Goal: Information Seeking & Learning: Find specific fact

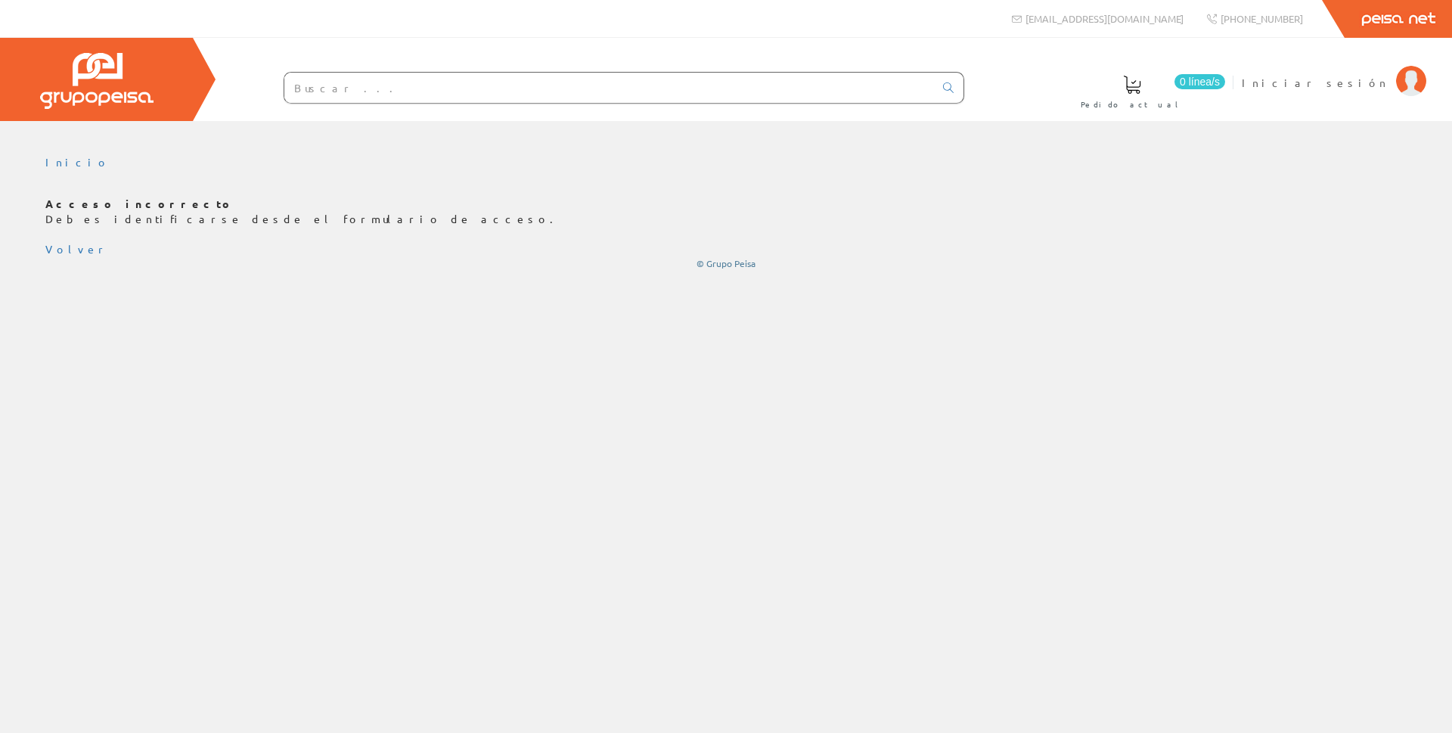
click at [348, 92] on input "text" at bounding box center [609, 88] width 650 height 30
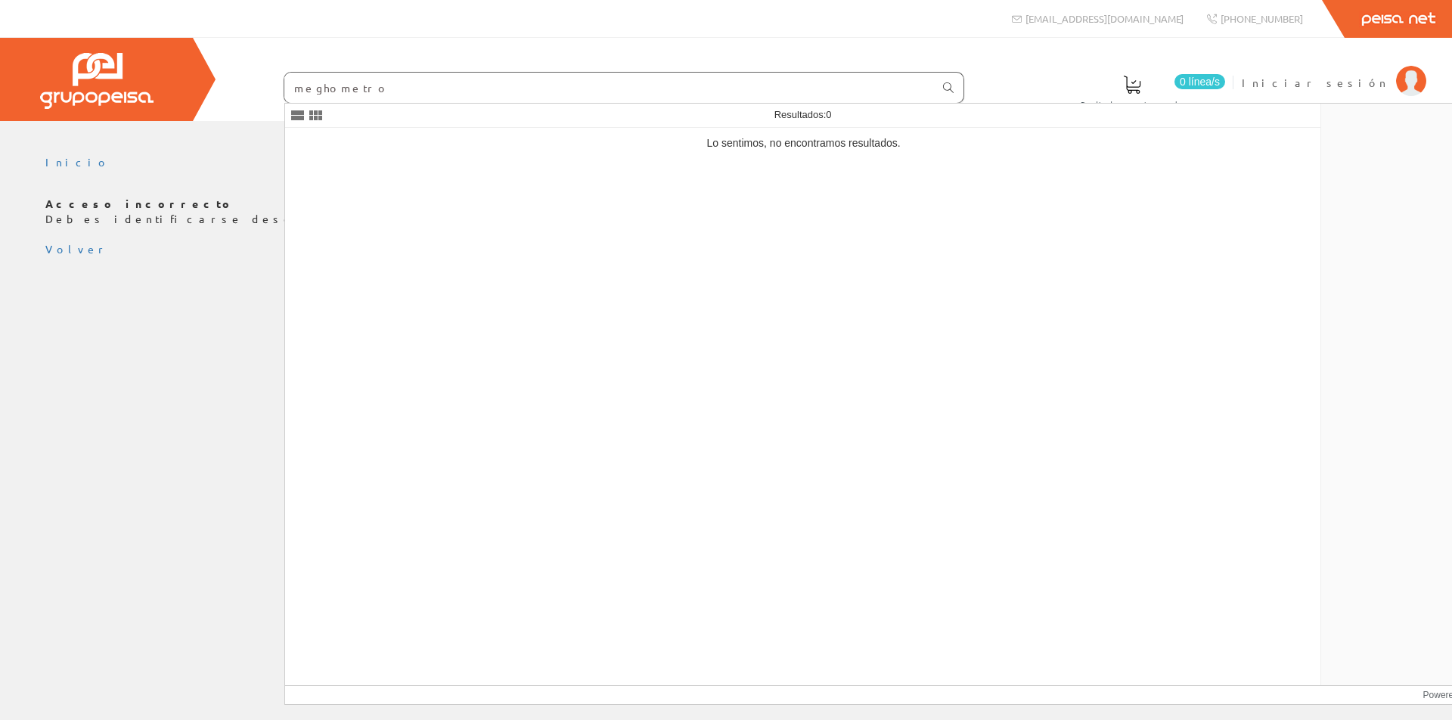
type input "meghometro"
click at [945, 82] on icon at bounding box center [948, 87] width 11 height 11
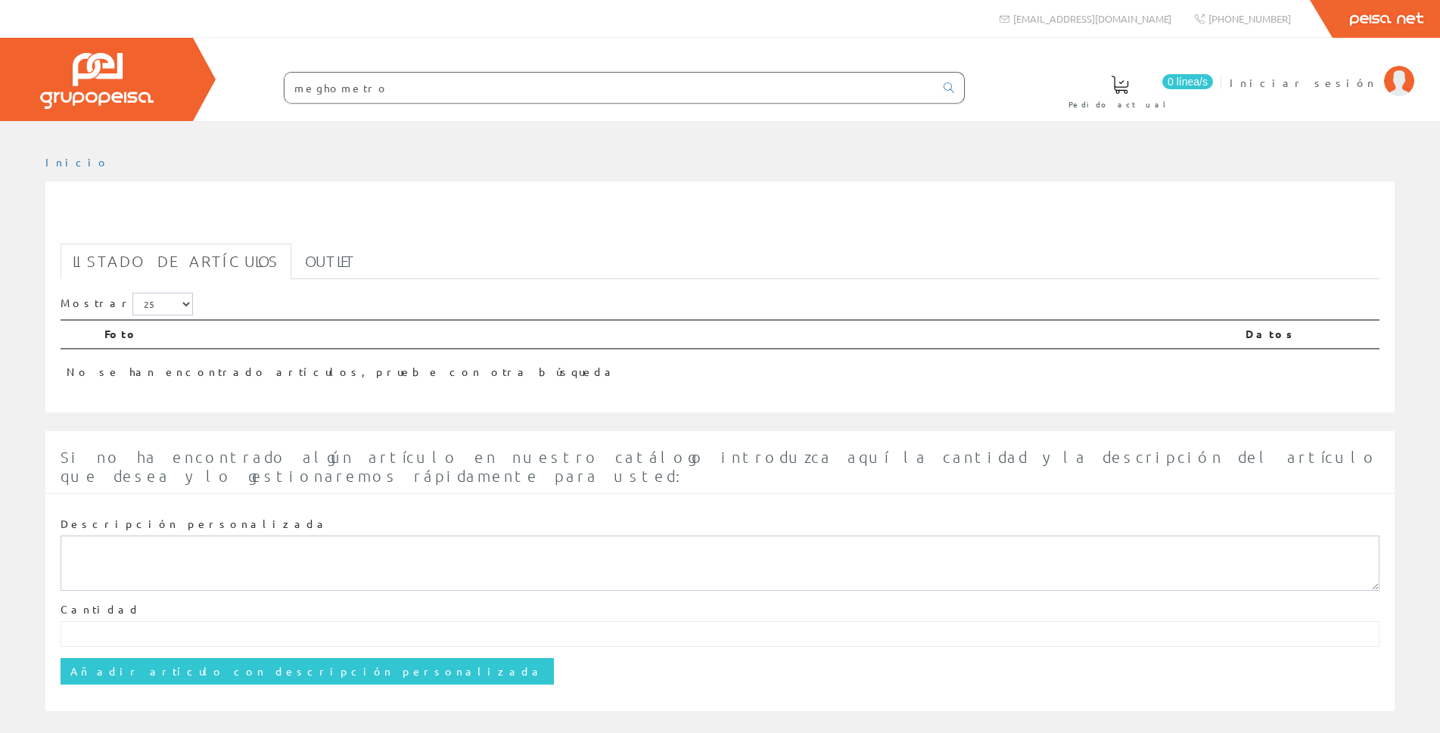
click at [326, 87] on input "meghometro" at bounding box center [609, 88] width 650 height 30
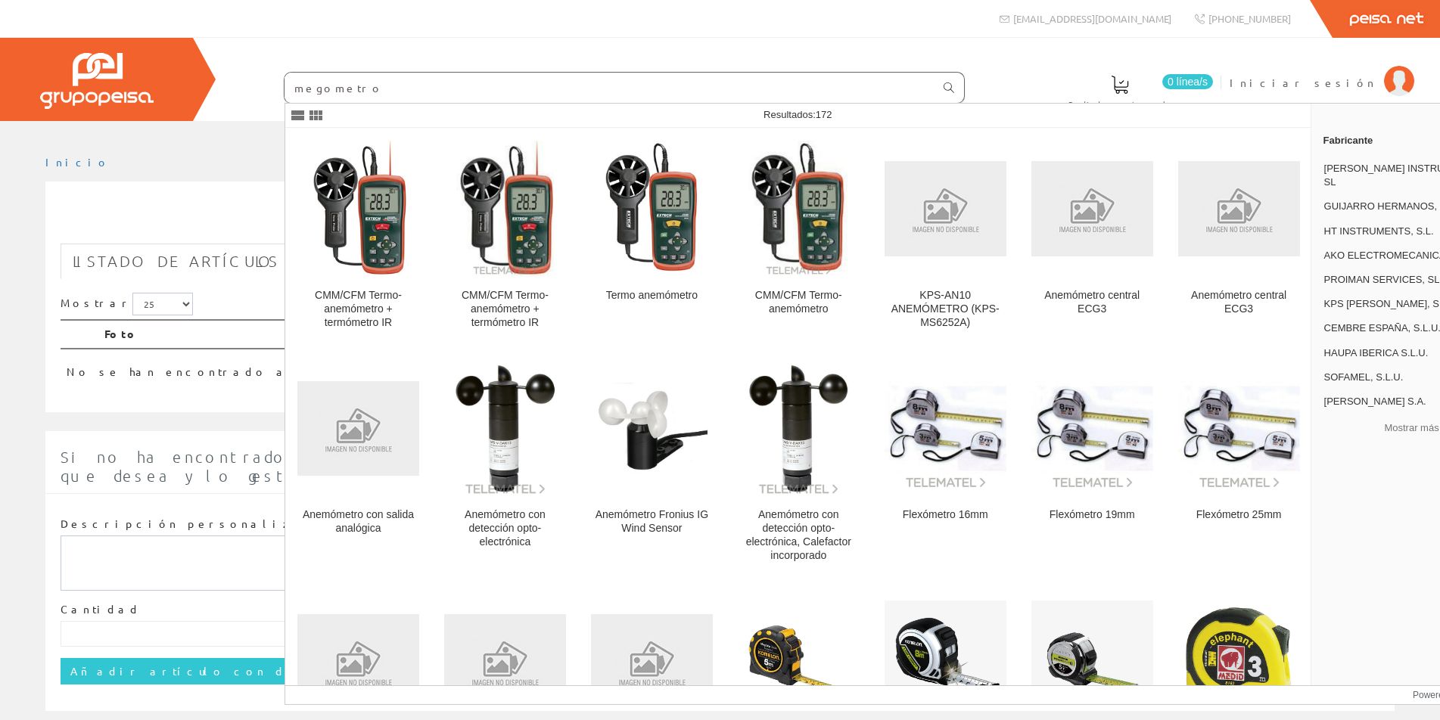
type input "megometro"
click at [945, 87] on icon at bounding box center [948, 87] width 11 height 11
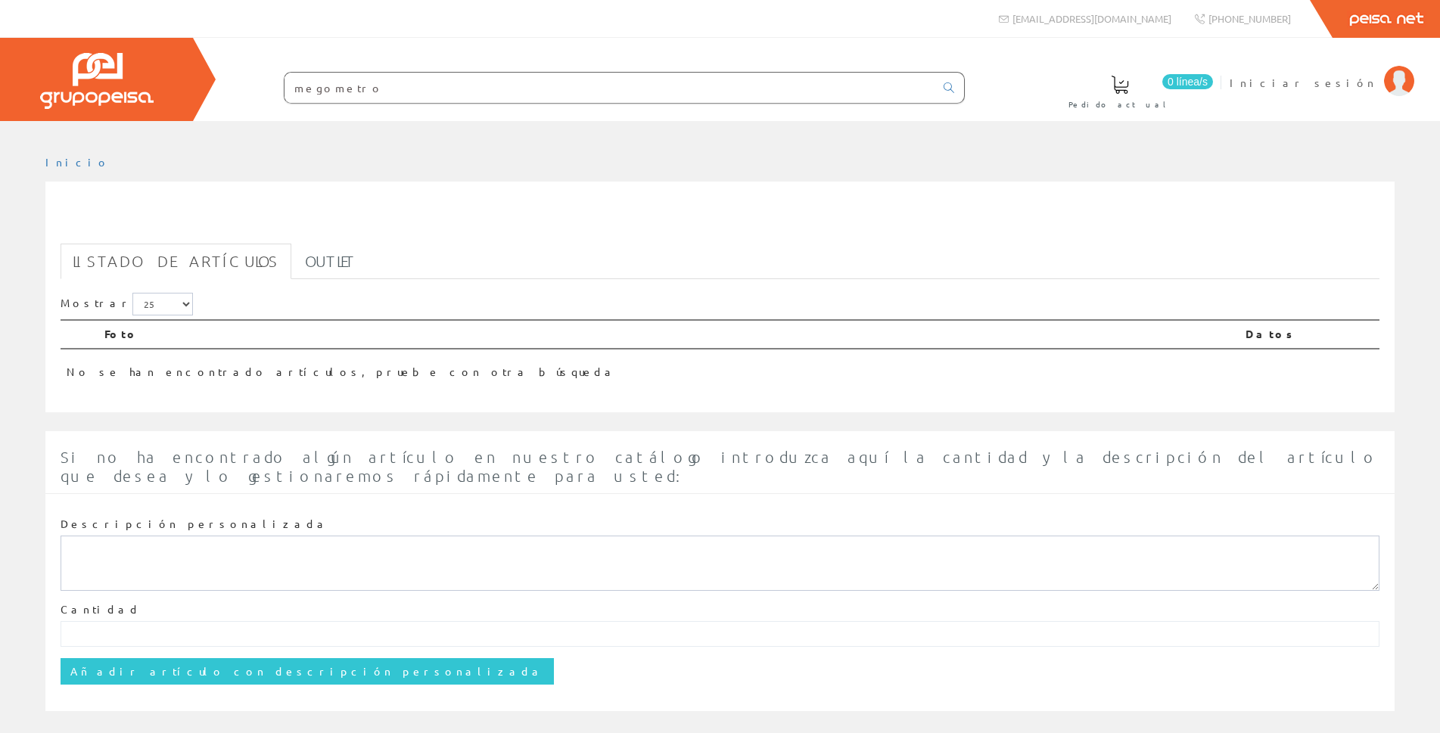
drag, startPoint x: 382, startPoint y: 88, endPoint x: 253, endPoint y: 85, distance: 129.4
click at [250, 85] on form "megometro" at bounding box center [593, 88] width 741 height 32
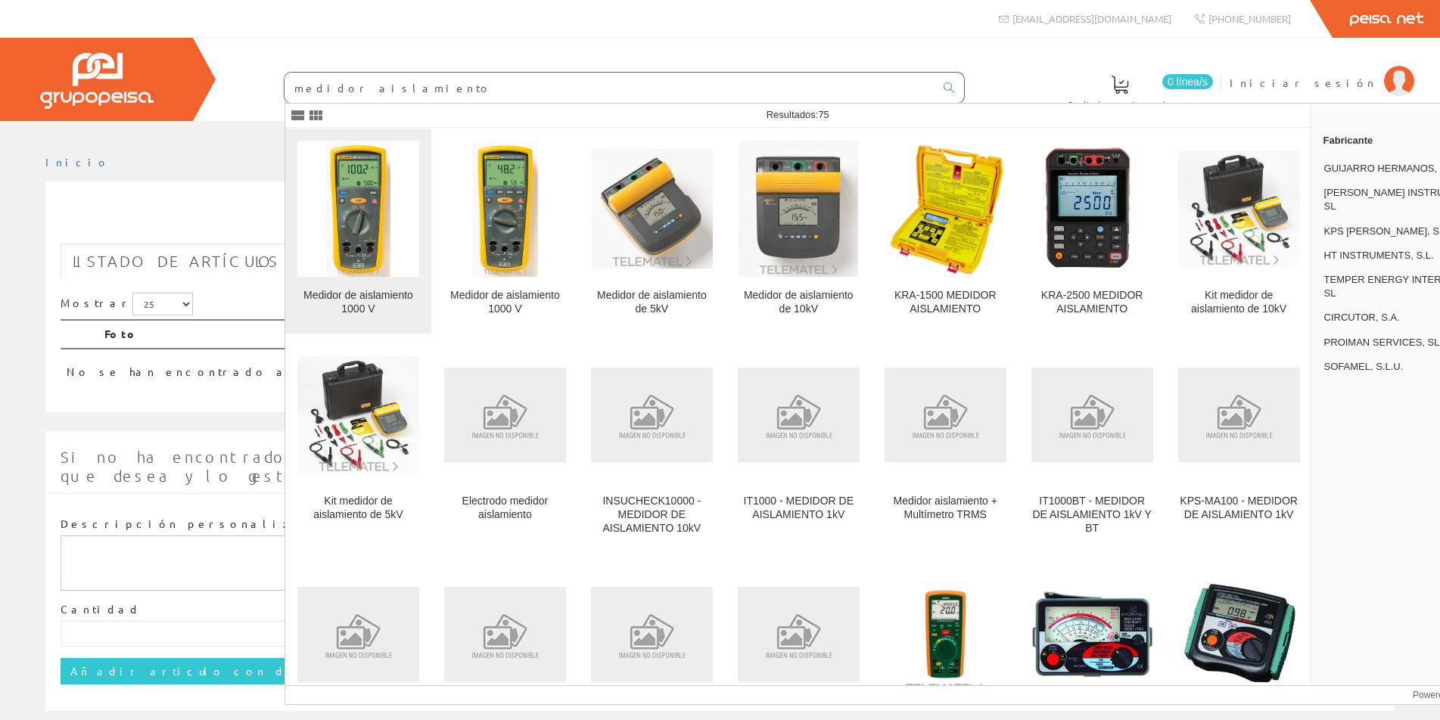
type input "medidor aislamiento"
click at [365, 187] on img at bounding box center [358, 209] width 64 height 136
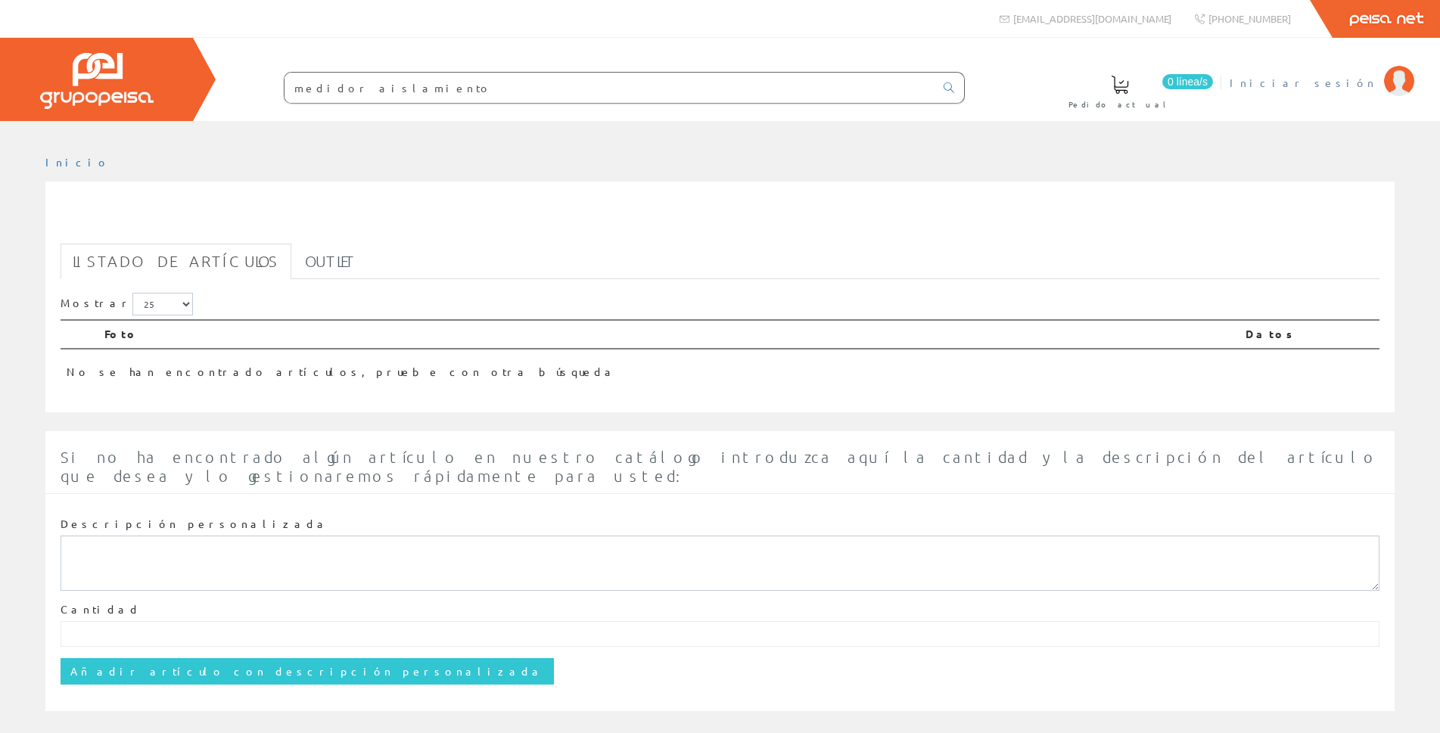
click at [1354, 83] on span "Iniciar sesión" at bounding box center [1302, 82] width 147 height 15
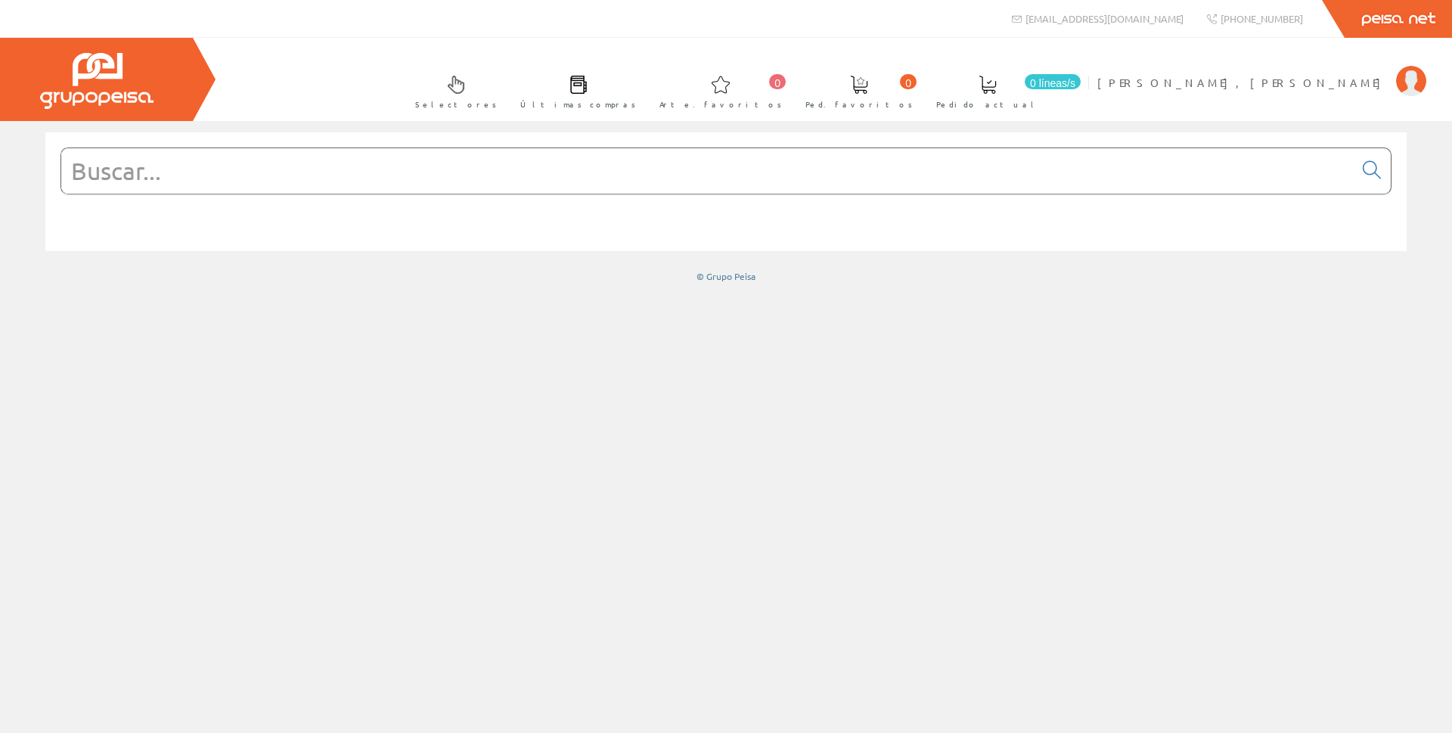
drag, startPoint x: 390, startPoint y: 176, endPoint x: 398, endPoint y: 185, distance: 11.8
click at [390, 176] on input "text" at bounding box center [707, 170] width 1293 height 45
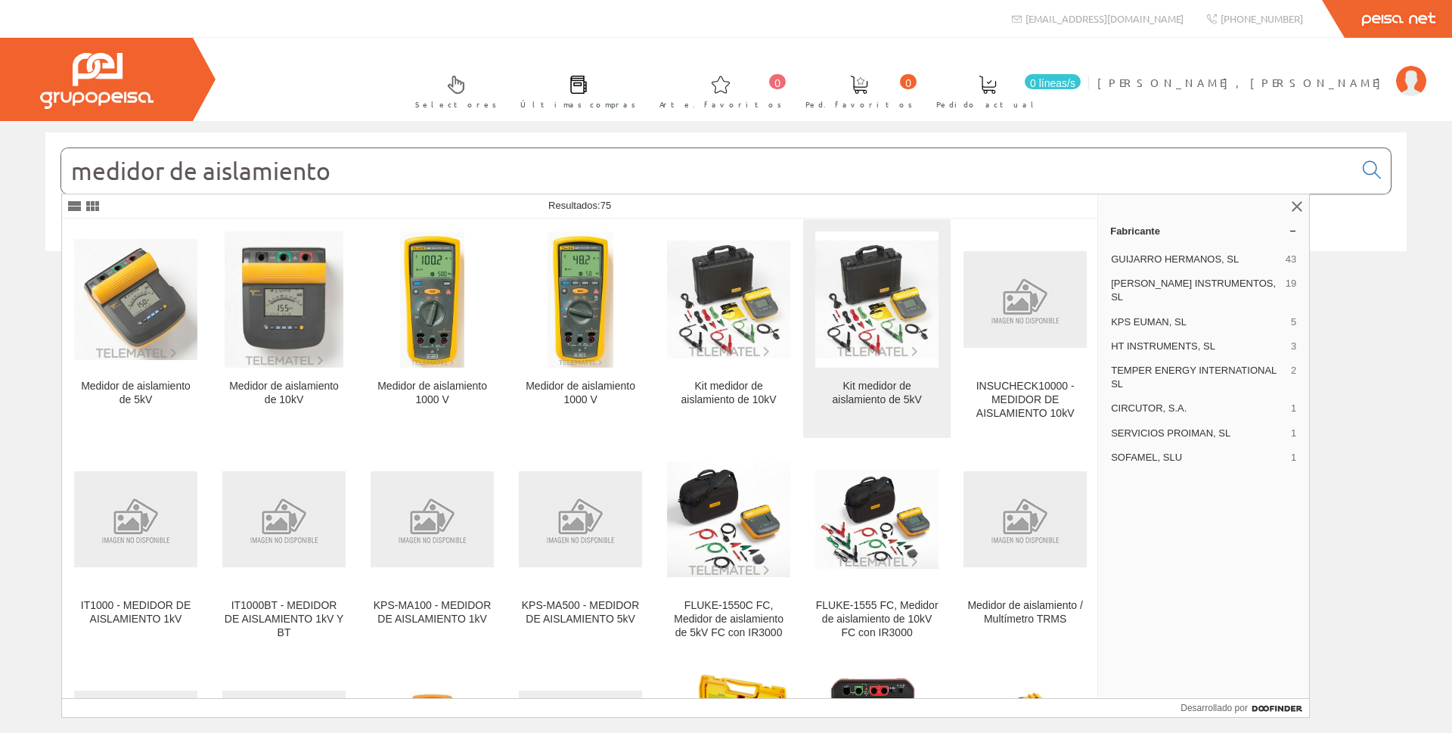
type input "medidor de aislamiento"
click at [878, 297] on img at bounding box center [876, 300] width 123 height 118
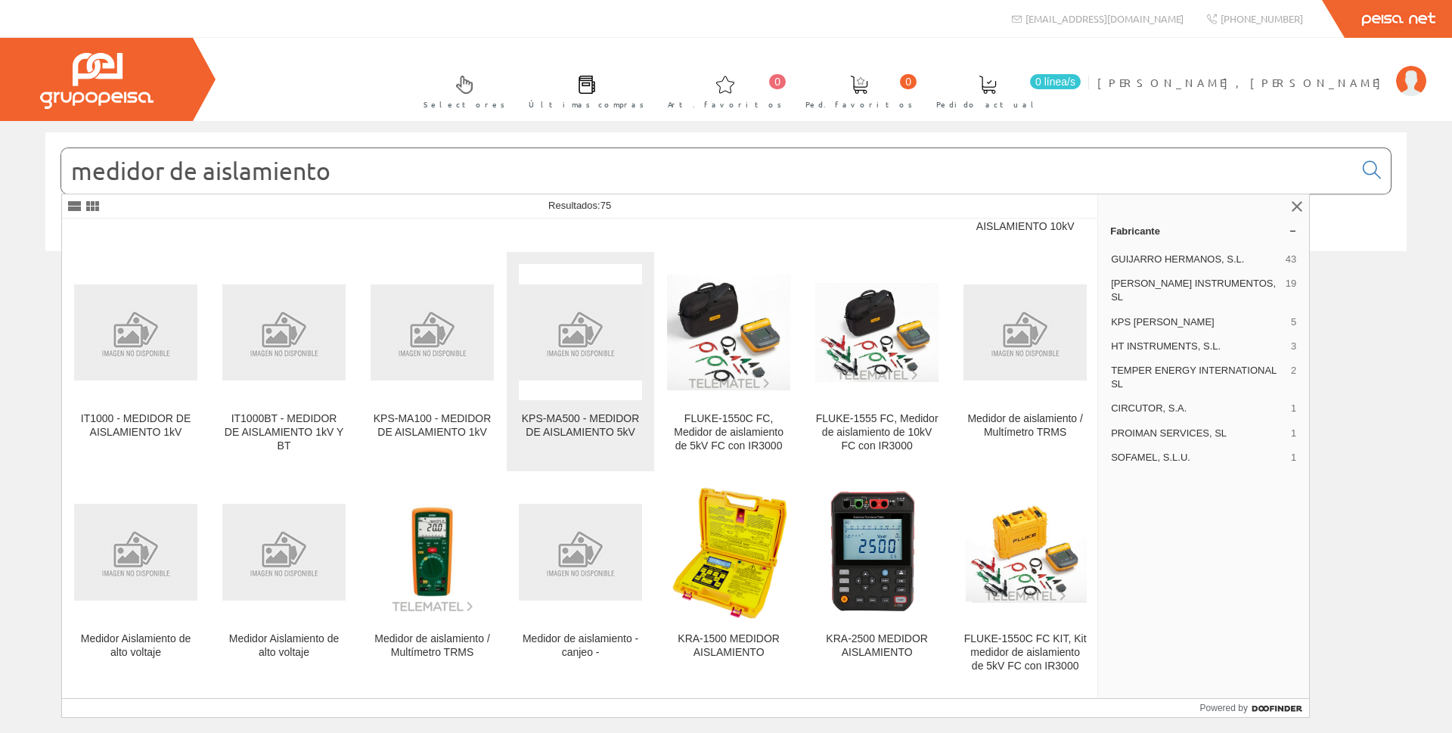
scroll to position [227, 0]
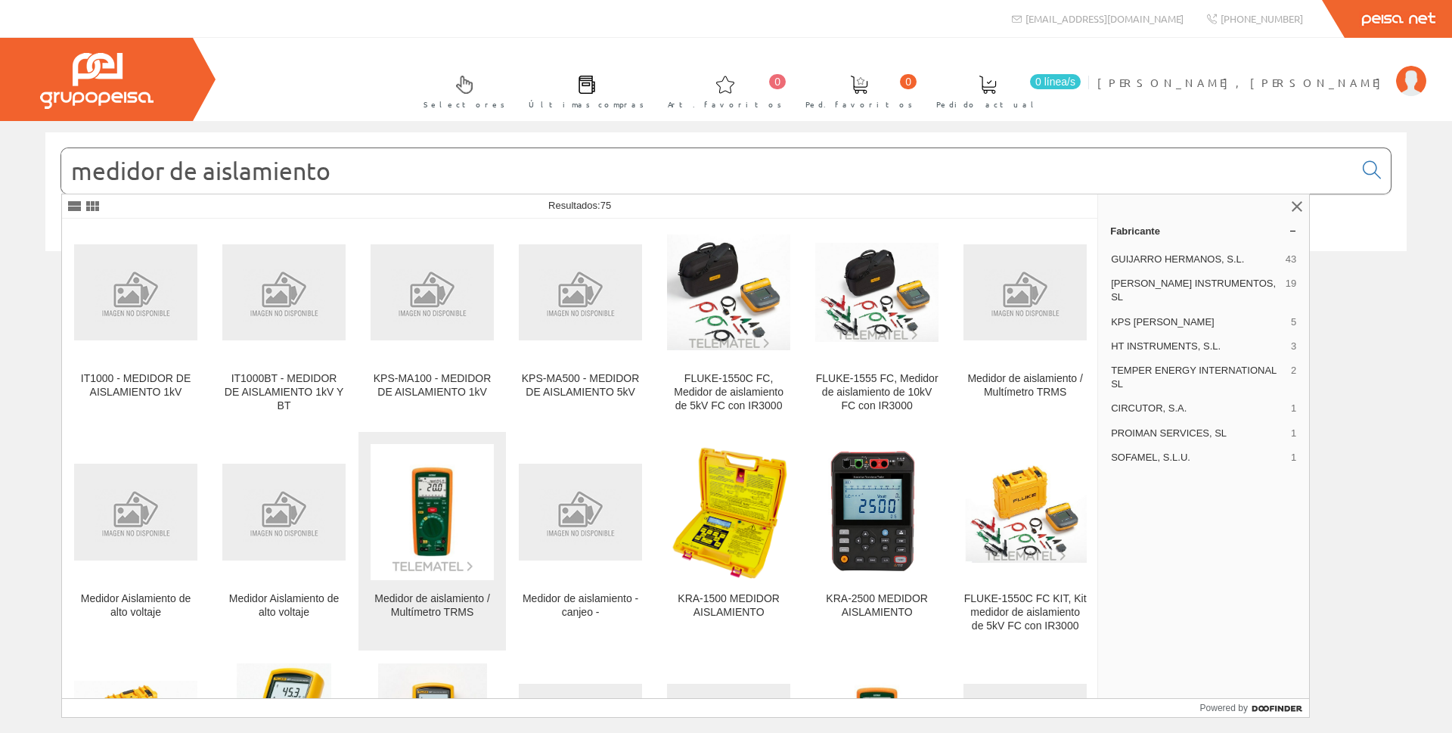
click at [432, 514] on img at bounding box center [432, 511] width 123 height 123
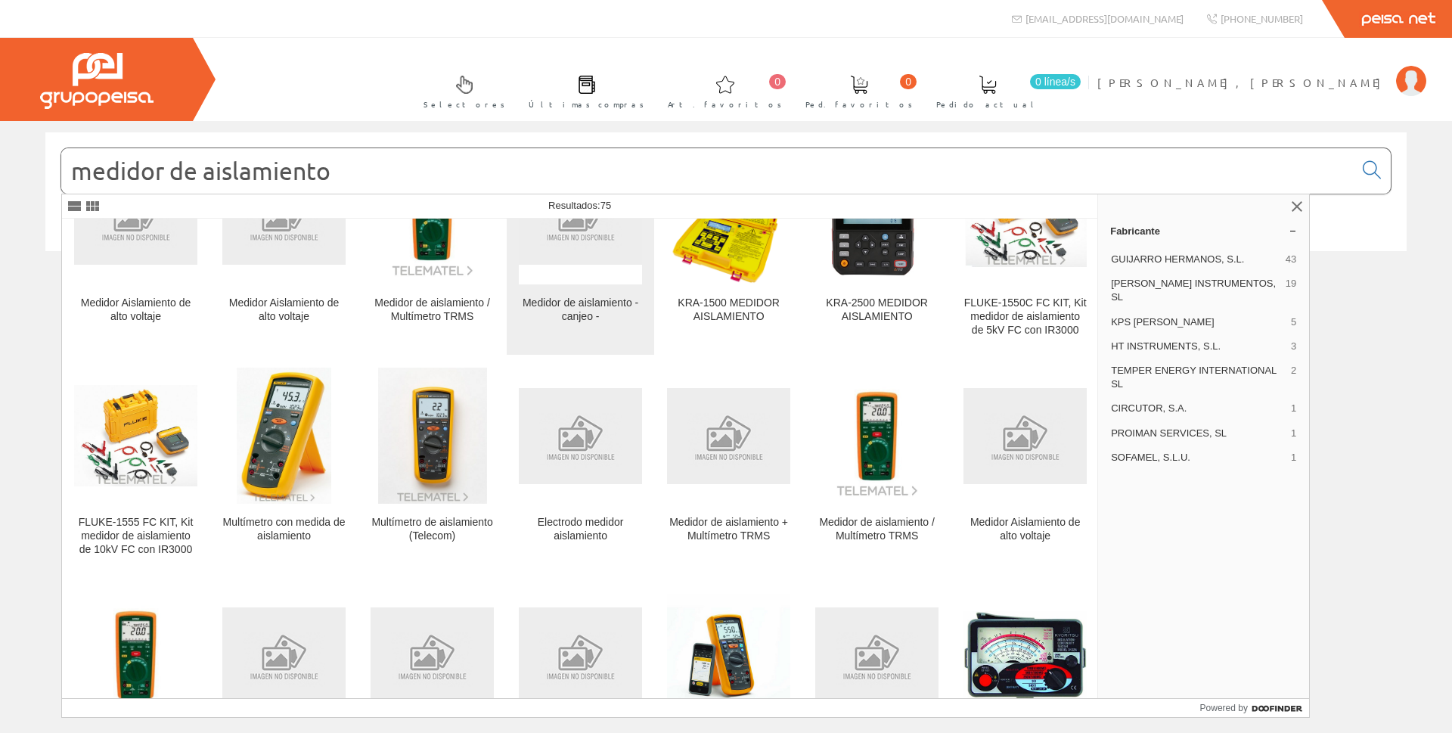
scroll to position [530, 0]
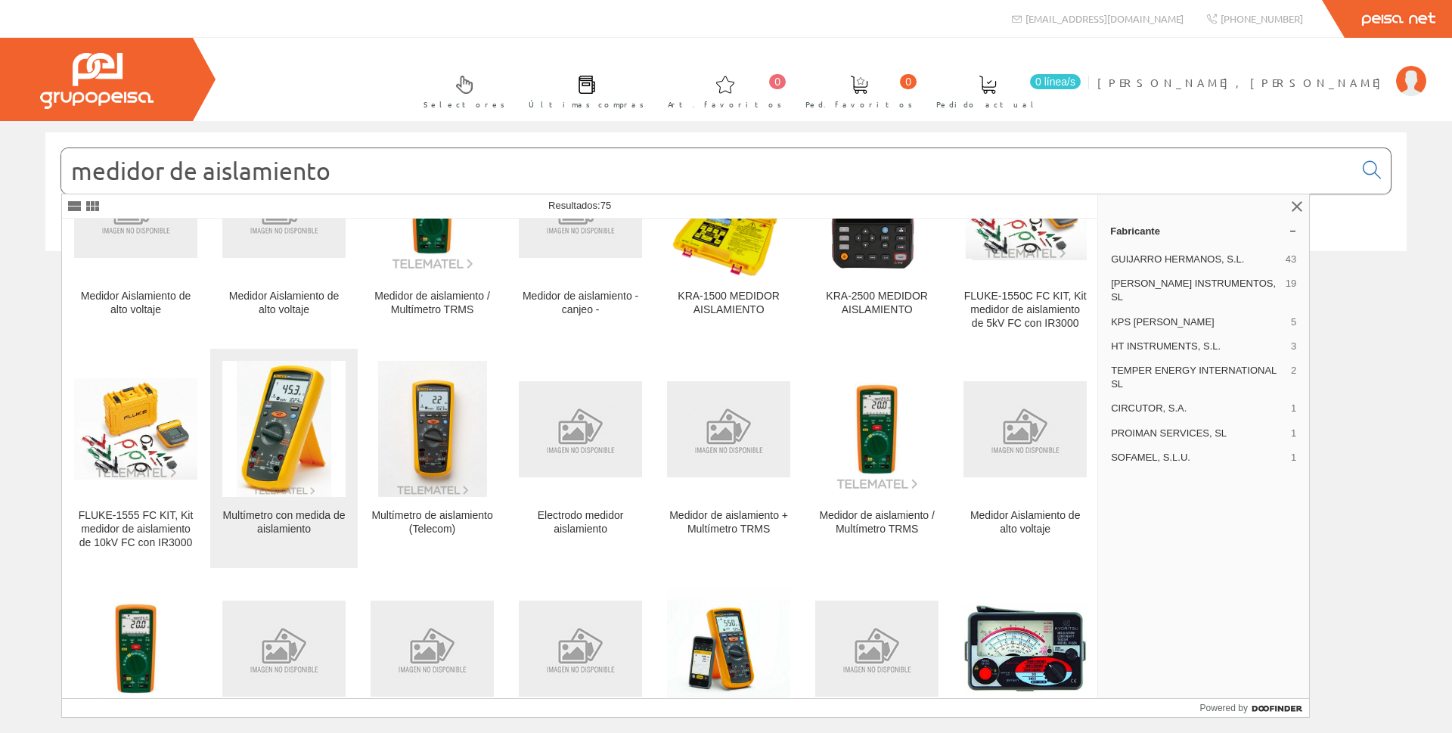
click at [272, 449] on img at bounding box center [284, 429] width 94 height 136
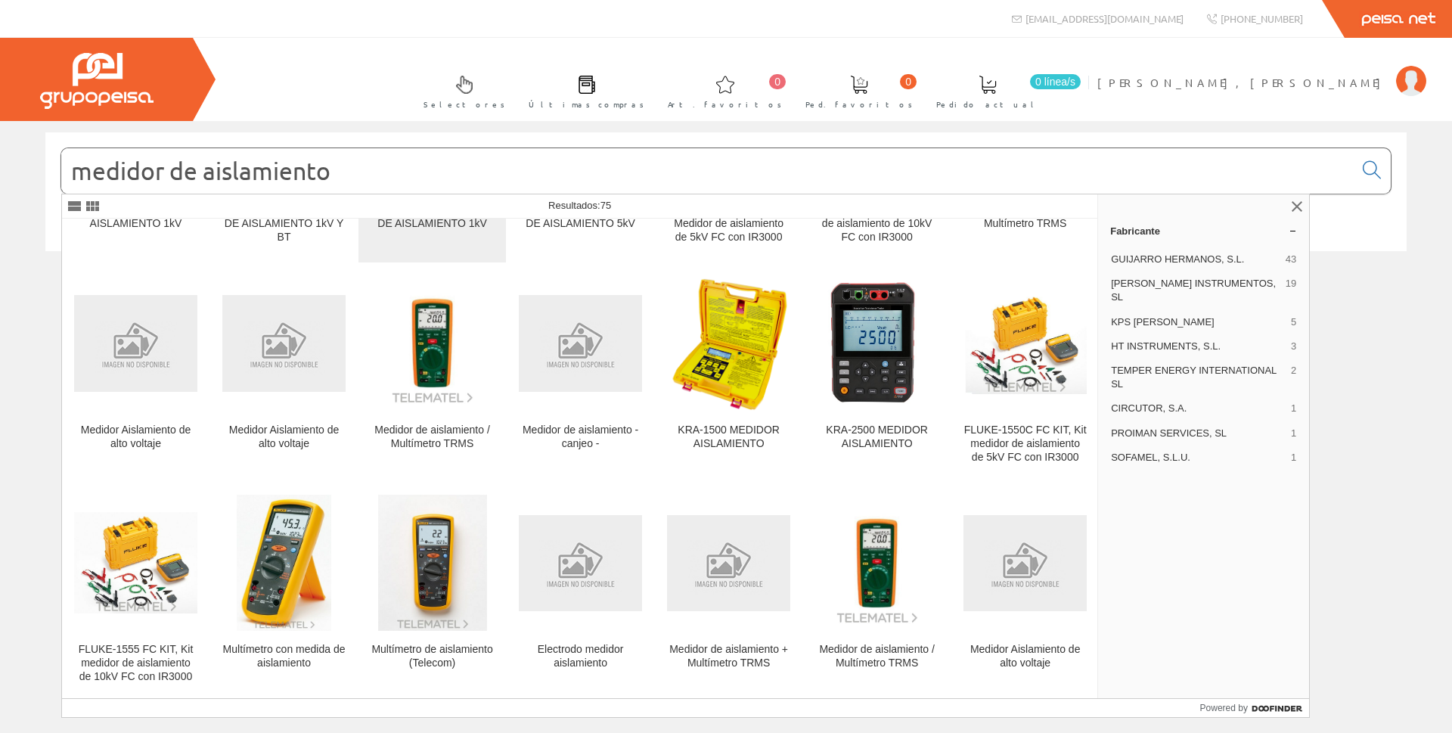
scroll to position [454, 0]
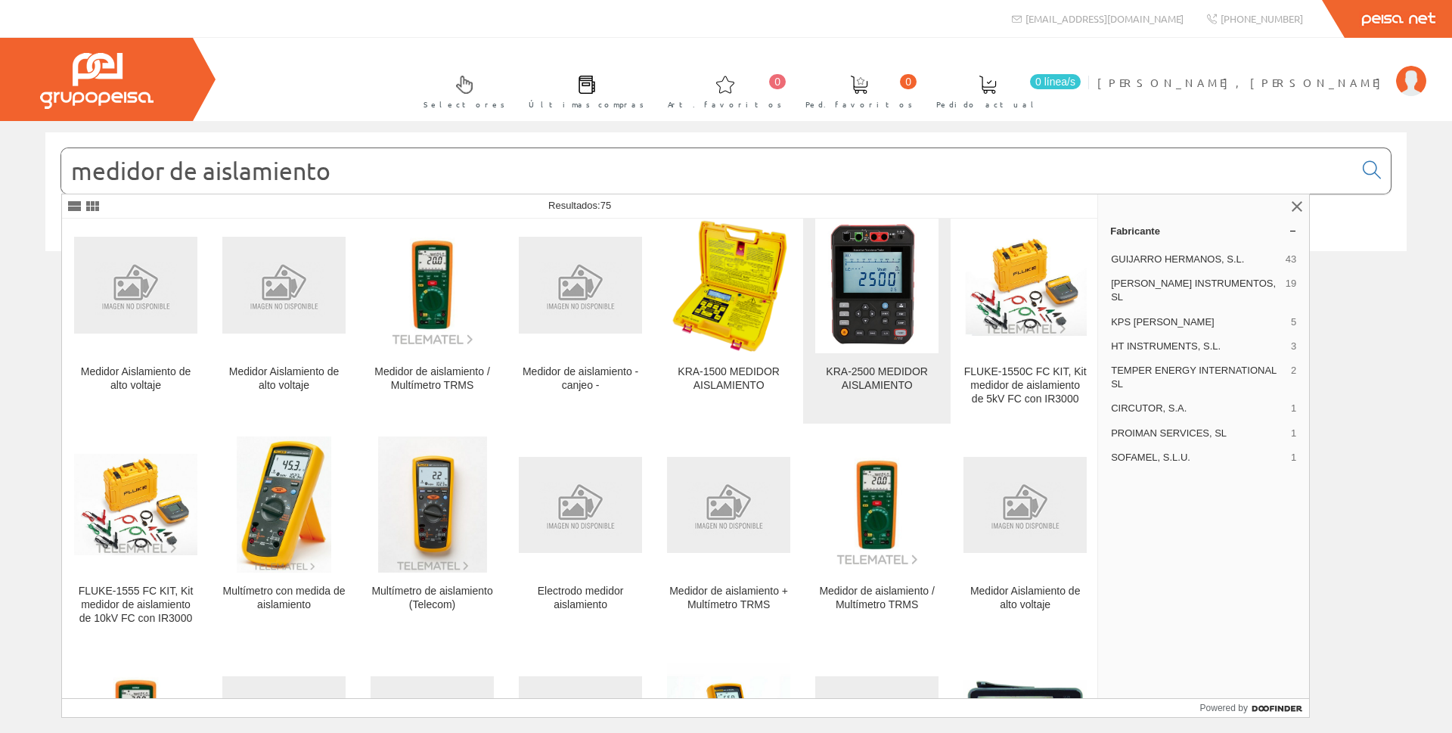
click at [850, 285] on img at bounding box center [878, 285] width 120 height 136
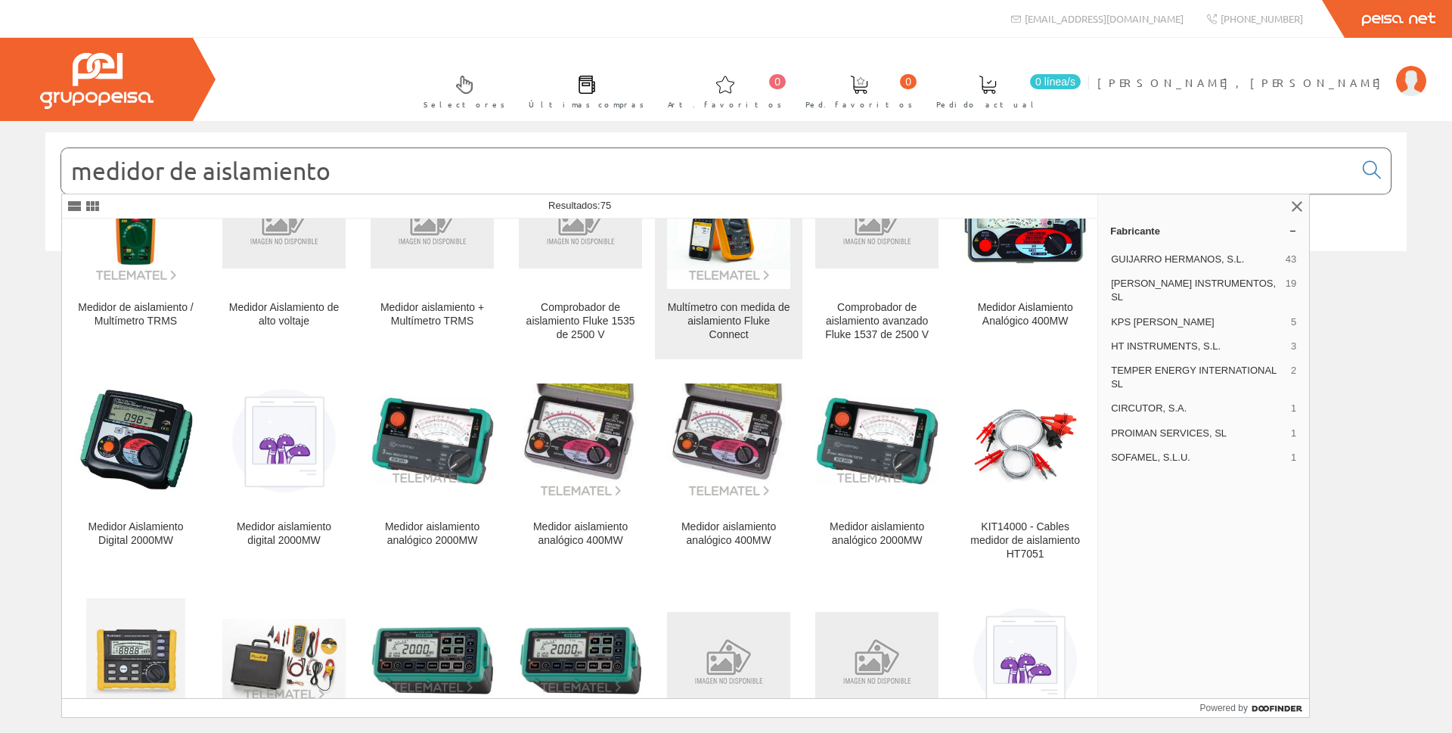
scroll to position [983, 0]
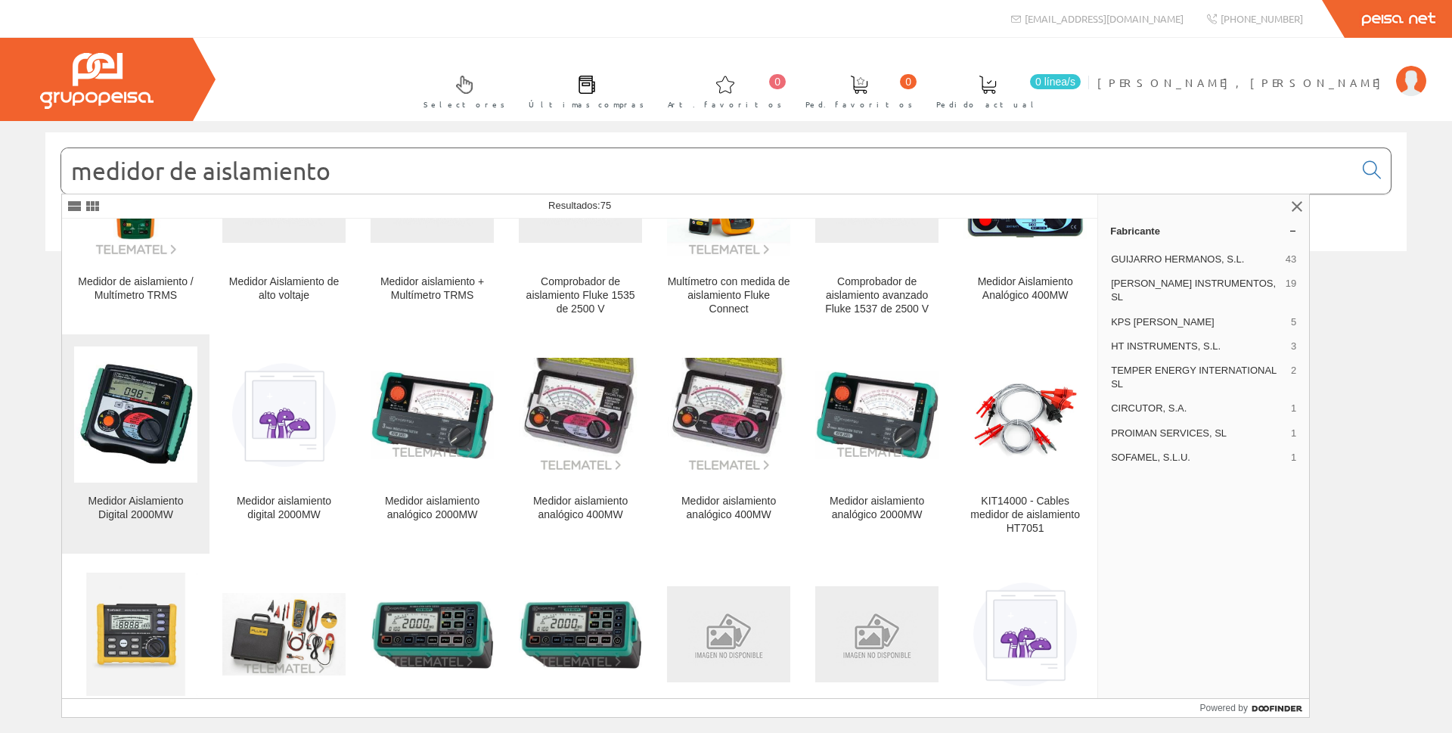
click at [143, 433] on img at bounding box center [135, 415] width 123 height 114
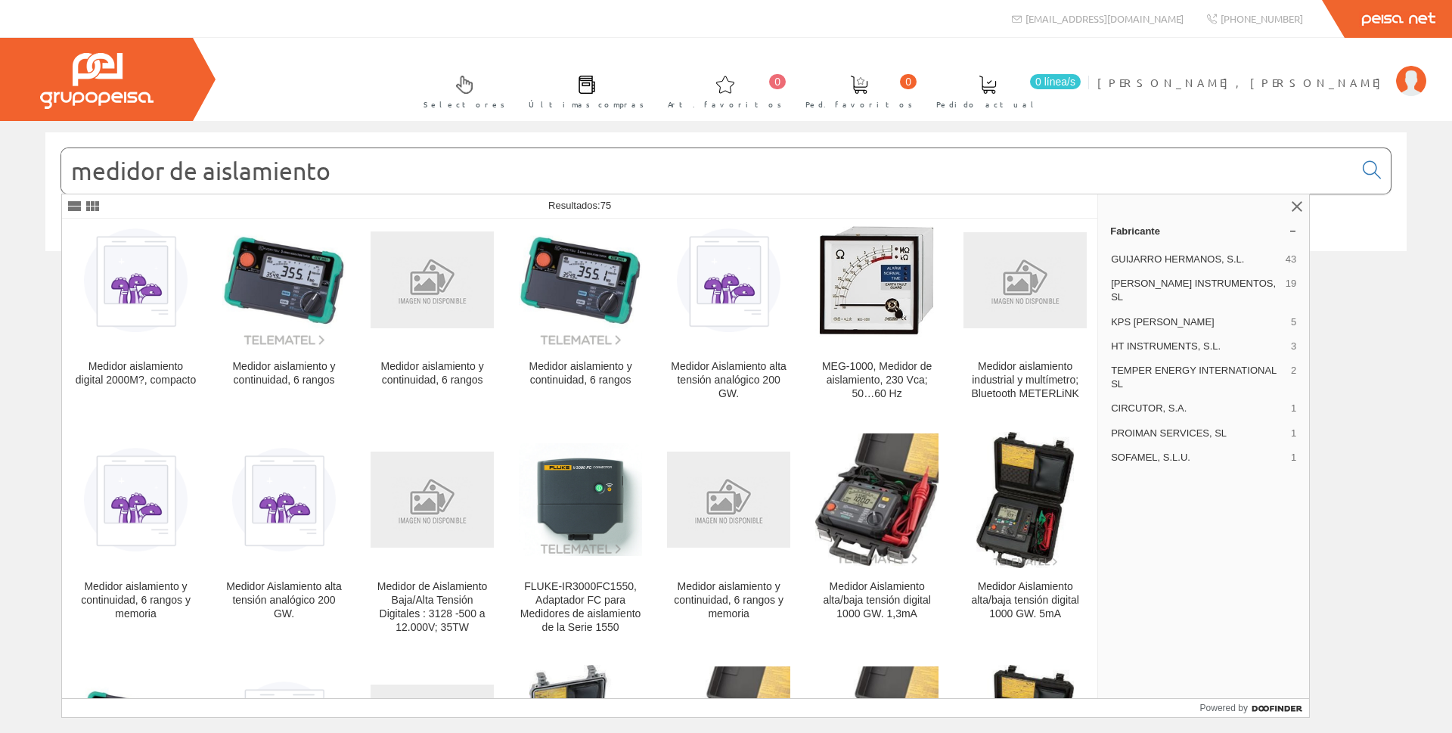
scroll to position [1589, 0]
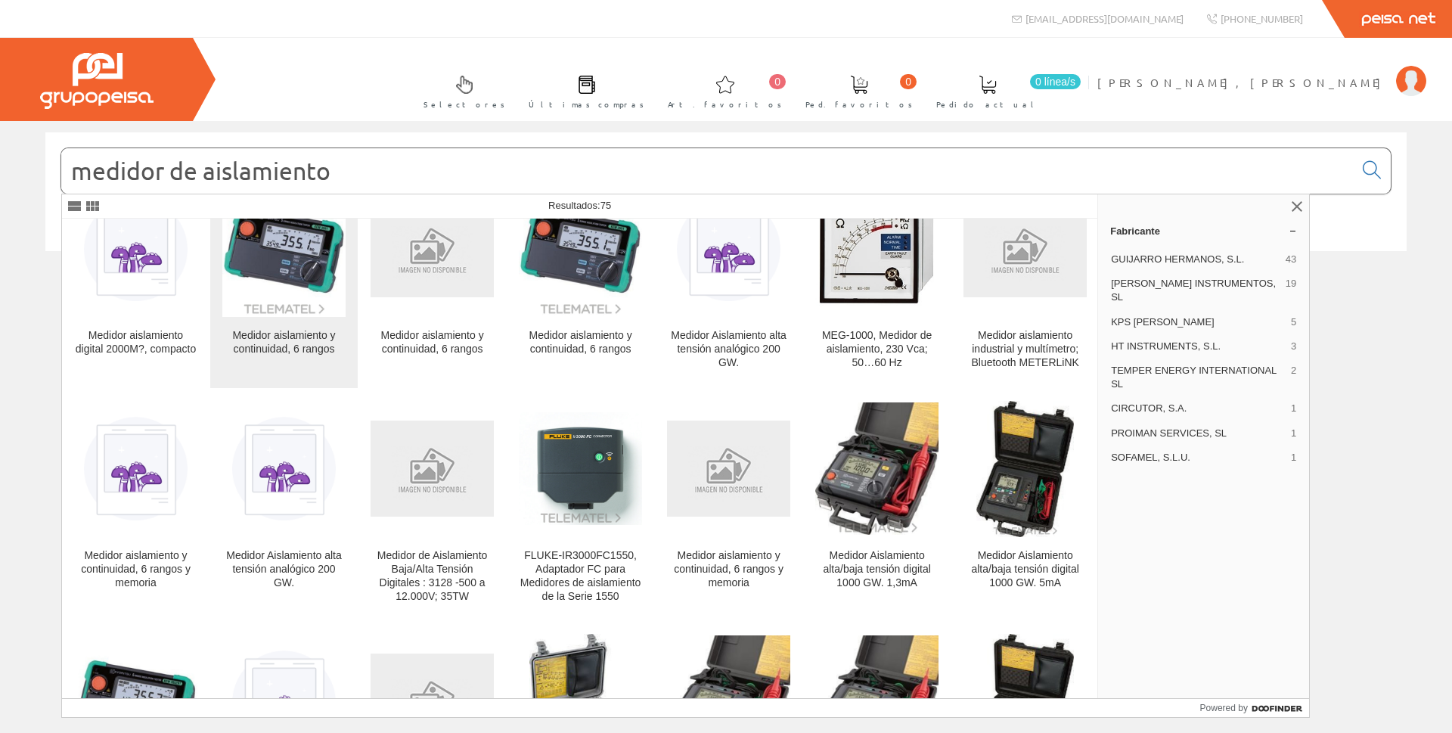
click at [284, 343] on div "Medidor aislamiento y continuidad, 6 rangos" at bounding box center [283, 342] width 123 height 27
